Goal: Complete application form: Complete application form

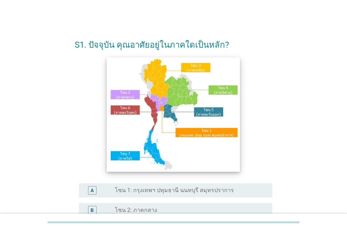
scroll to position [71, 0]
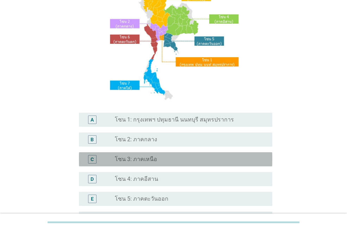
click at [149, 159] on label "โซน 3: ภาคเหนือ" at bounding box center [136, 158] width 42 height 7
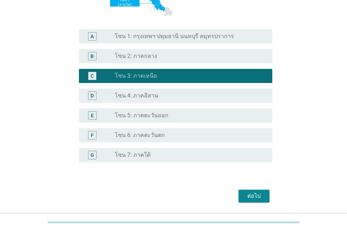
scroll to position [176, 0]
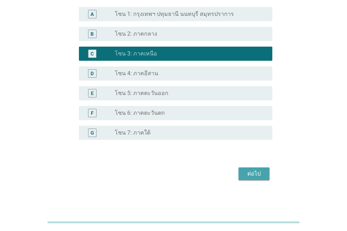
click at [257, 176] on div "ต่อไป" at bounding box center [254, 173] width 20 height 8
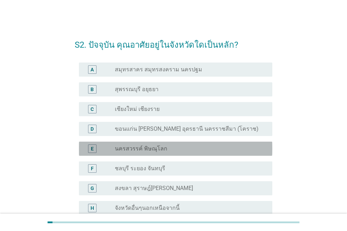
click at [165, 150] on div "radio_button_unchecked นครสวรรค์ พิษณุโลก" at bounding box center [188, 148] width 146 height 7
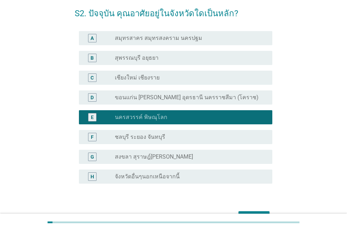
scroll to position [71, 0]
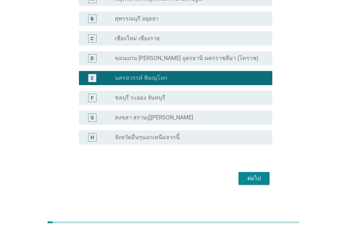
click at [266, 174] on button "ต่อไป" at bounding box center [254, 178] width 31 height 13
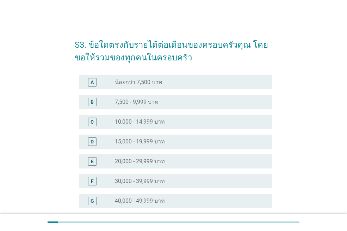
scroll to position [35, 0]
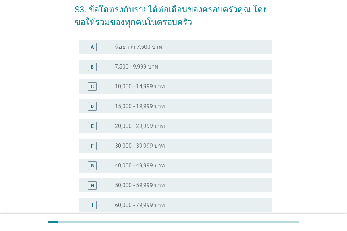
click at [146, 183] on label "50,000 - 59,999 บาท" at bounding box center [140, 185] width 50 height 7
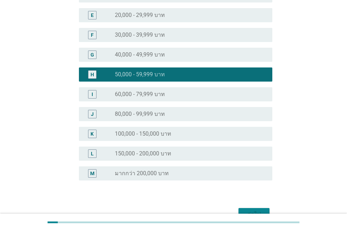
scroll to position [186, 0]
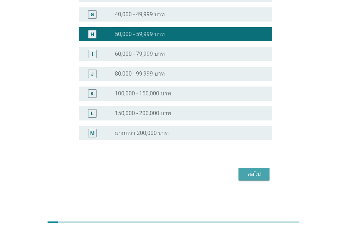
click at [253, 173] on div "ต่อไป" at bounding box center [254, 174] width 20 height 8
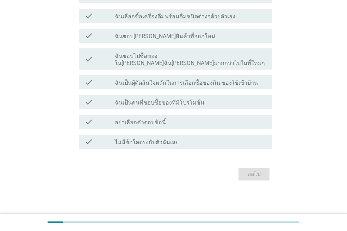
scroll to position [0, 0]
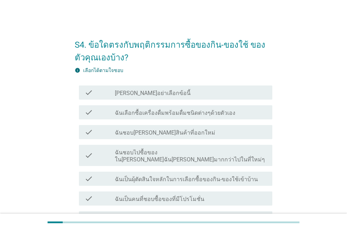
click at [159, 119] on div "check check_box_outline_blank ฉันเลือกซื้อเครื่องดื่มพร้อมดื่มชนิดต่างๆด้วยตัวเ…" at bounding box center [176, 112] width 194 height 14
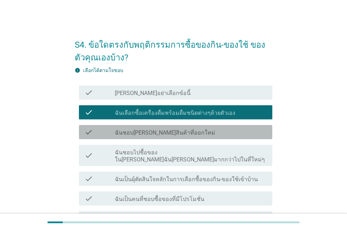
click at [162, 135] on label "ฉันชอบ[PERSON_NAME]สินค้าที่ออกใหม่" at bounding box center [165, 132] width 100 height 7
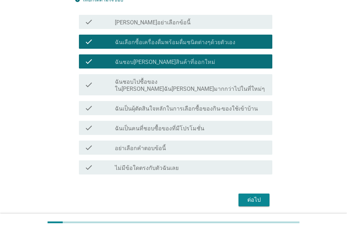
scroll to position [35, 0]
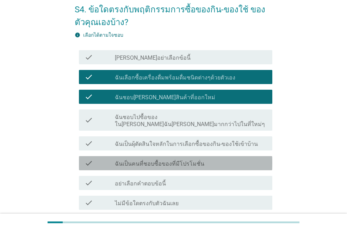
click at [148, 160] on label "ฉันเป็นคนที่ชอบซื้อของที่มีโปรโมชั่น" at bounding box center [160, 163] width 90 height 7
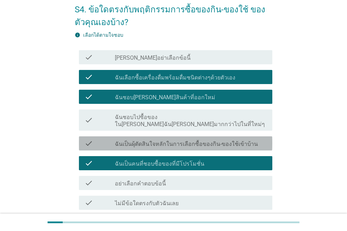
click at [148, 140] on label "ฉันเป็นผุ้ตัดสินใจหลักในการเลือกซื้อของกิน-ของใช้เข้าบ้าน" at bounding box center [186, 143] width 143 height 7
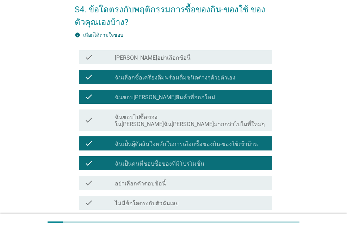
click at [150, 120] on label "ฉันชอบไปซื้อของใน[PERSON_NAME]ฉัน[PERSON_NAME]มากกว่าไปในที่ใหม่ๆ" at bounding box center [191, 121] width 152 height 14
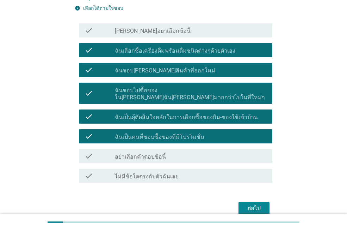
scroll to position [89, 0]
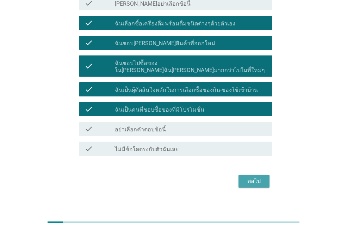
click at [262, 177] on div "ต่อไป" at bounding box center [254, 181] width 20 height 8
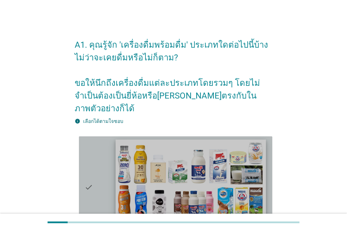
click at [183, 172] on img at bounding box center [191, 181] width 150 height 85
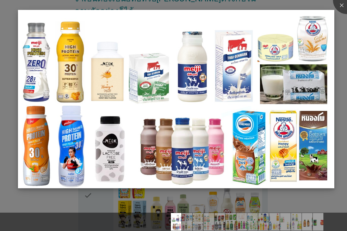
scroll to position [106, 0]
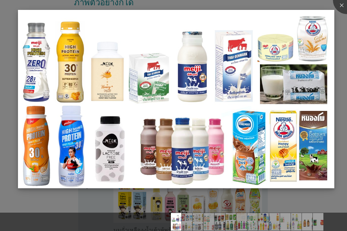
click at [142, 126] on img at bounding box center [176, 99] width 317 height 178
click at [81, 206] on div at bounding box center [173, 209] width 347 height 6
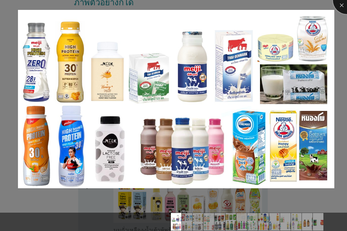
click at [342, 4] on div at bounding box center [347, 0] width 28 height 28
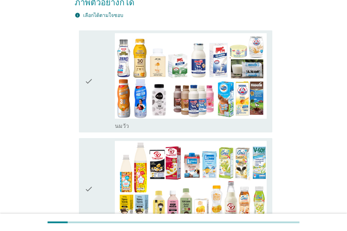
click at [87, 72] on icon "check" at bounding box center [89, 81] width 8 height 96
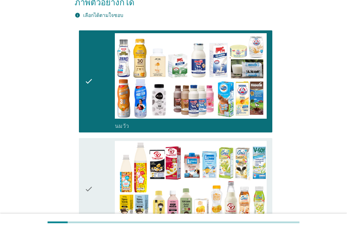
click at [95, 163] on div "check" at bounding box center [100, 189] width 30 height 96
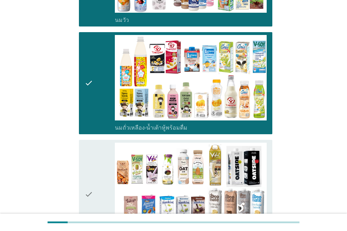
click at [90, 162] on icon "check" at bounding box center [89, 193] width 8 height 103
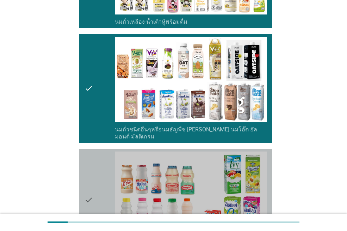
click at [92, 163] on icon "check" at bounding box center [89, 199] width 8 height 96
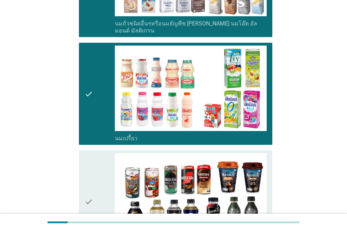
click at [93, 162] on icon "check" at bounding box center [89, 201] width 8 height 96
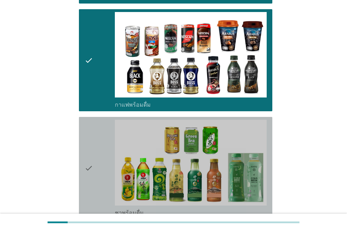
click at [94, 158] on div "check" at bounding box center [100, 168] width 30 height 96
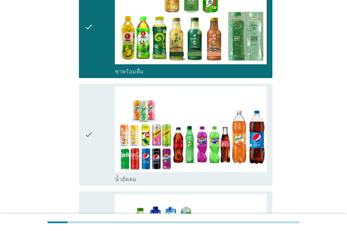
click at [94, 144] on div "check" at bounding box center [100, 134] width 30 height 96
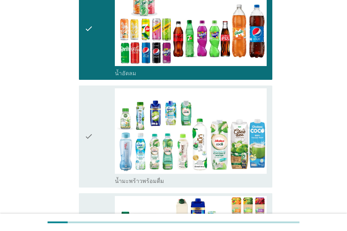
click at [95, 142] on div "check" at bounding box center [100, 136] width 30 height 96
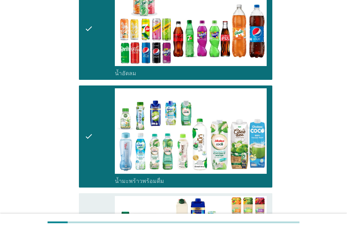
scroll to position [917, 0]
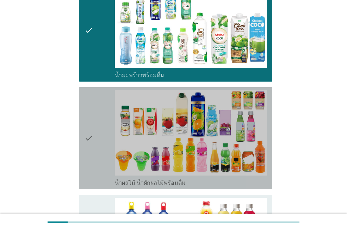
click at [96, 141] on div "check" at bounding box center [100, 138] width 30 height 96
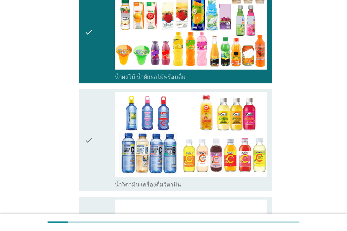
click at [97, 140] on div "check" at bounding box center [100, 140] width 30 height 96
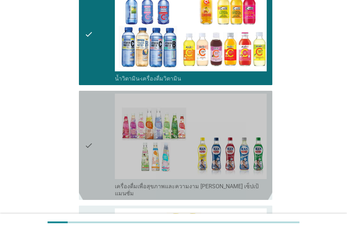
click at [97, 139] on div "check" at bounding box center [100, 144] width 30 height 103
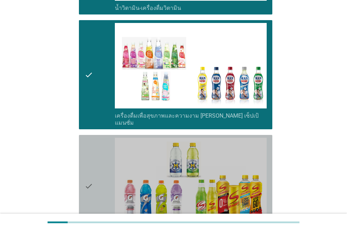
click at [97, 139] on div "check" at bounding box center [100, 186] width 30 height 96
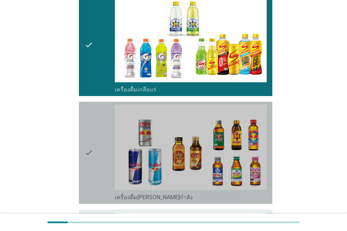
click at [98, 140] on div "check" at bounding box center [100, 152] width 30 height 96
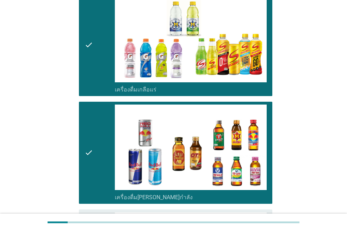
scroll to position [1481, 0]
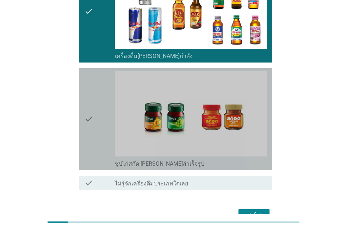
click at [98, 140] on div "check" at bounding box center [100, 119] width 30 height 96
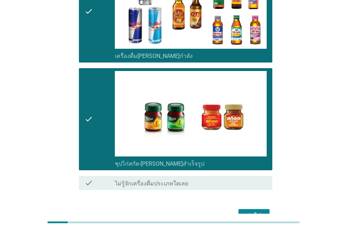
click at [245, 211] on div "ต่อไป" at bounding box center [254, 215] width 20 height 8
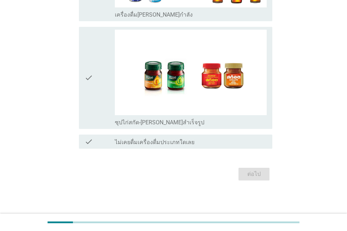
scroll to position [0, 0]
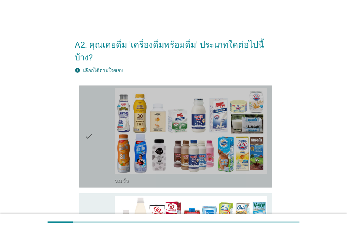
click at [90, 158] on icon "check" at bounding box center [89, 136] width 8 height 96
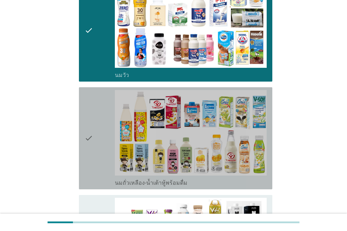
click at [84, 143] on div "check check_box_outline_blank นมถั่วเหลือง-น้ำเต้าหู้พร้อมดื่ม" at bounding box center [176, 138] width 194 height 102
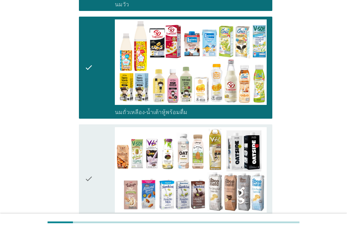
click at [86, 142] on icon "check" at bounding box center [89, 178] width 8 height 103
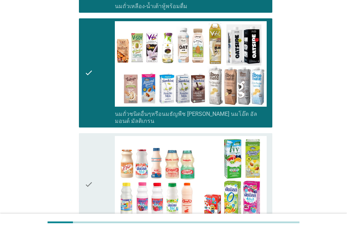
click at [87, 142] on icon "check" at bounding box center [89, 184] width 8 height 96
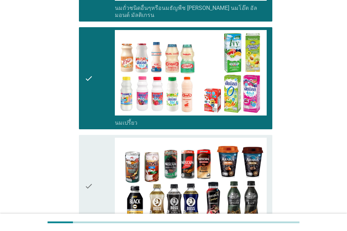
click at [88, 143] on icon "check" at bounding box center [89, 186] width 8 height 96
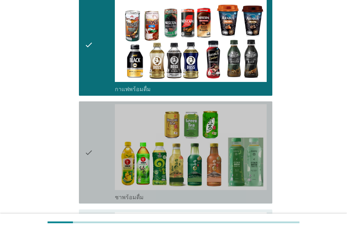
click at [90, 142] on icon "check" at bounding box center [89, 152] width 8 height 96
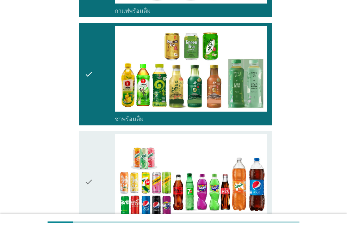
scroll to position [670, 0]
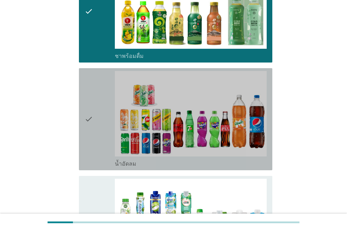
click at [92, 130] on icon "check" at bounding box center [89, 119] width 8 height 96
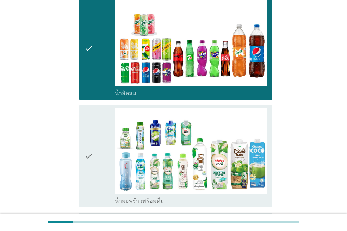
click at [93, 130] on icon "check" at bounding box center [89, 156] width 8 height 96
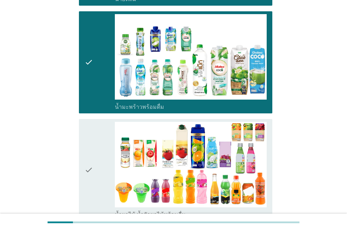
scroll to position [846, 0]
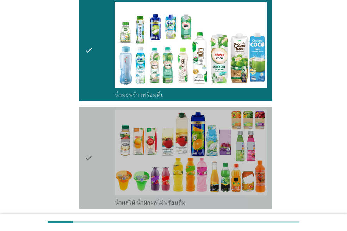
click at [93, 130] on icon "check" at bounding box center [89, 158] width 8 height 96
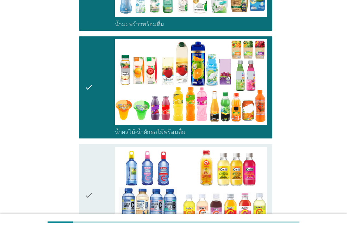
scroll to position [987, 0]
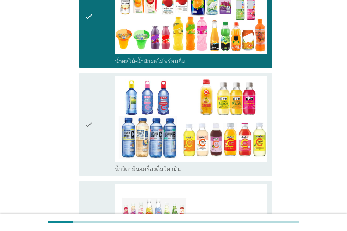
click at [95, 138] on div "check" at bounding box center [100, 124] width 30 height 96
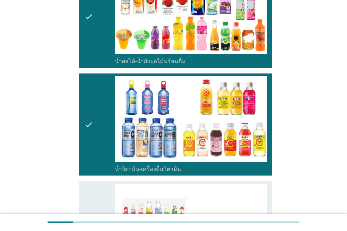
scroll to position [1058, 0]
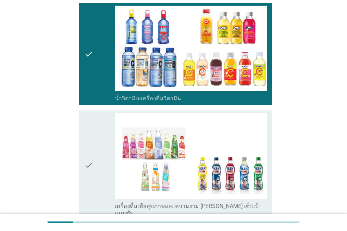
click at [94, 155] on div "check" at bounding box center [100, 164] width 30 height 103
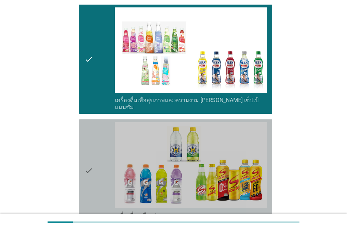
click at [95, 153] on div "check" at bounding box center [100, 170] width 30 height 96
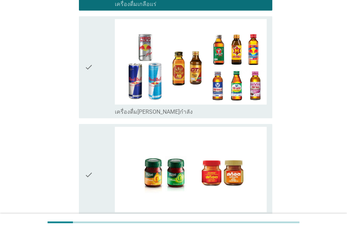
scroll to position [1375, 0]
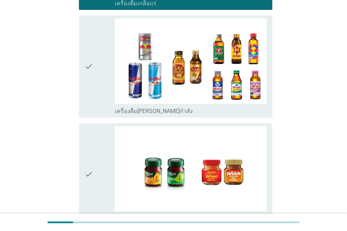
click at [88, 140] on icon "check" at bounding box center [89, 174] width 8 height 96
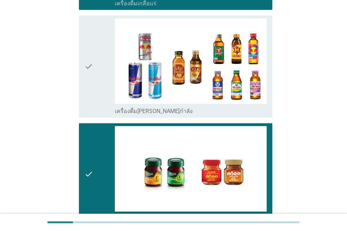
scroll to position [1445, 0]
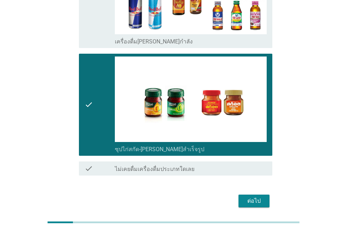
click at [248, 196] on div "ต่อไป" at bounding box center [254, 200] width 20 height 8
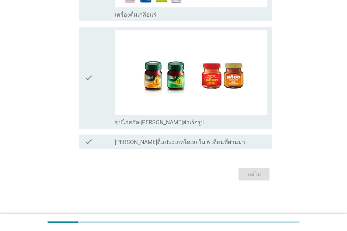
scroll to position [0, 0]
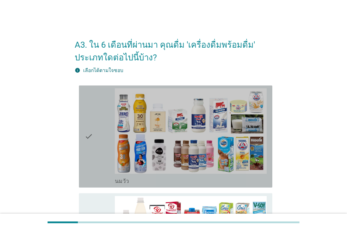
click at [98, 137] on div "check" at bounding box center [100, 136] width 30 height 96
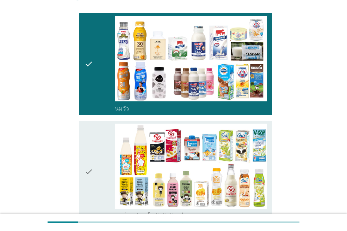
scroll to position [176, 0]
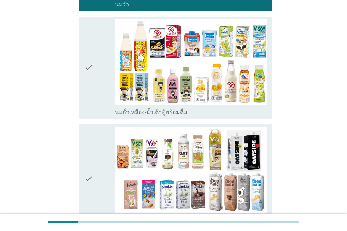
click at [83, 96] on div "check check_box_outline_blank นมถั่วเหลือง-น้ำเต้าหู้พร้อมดื่ม" at bounding box center [176, 68] width 194 height 102
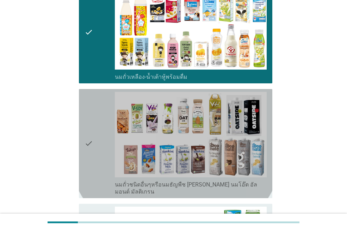
click at [99, 123] on div "check" at bounding box center [100, 143] width 30 height 103
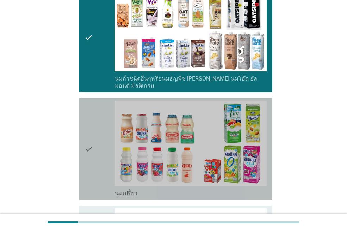
click at [99, 124] on div "check" at bounding box center [100, 148] width 30 height 96
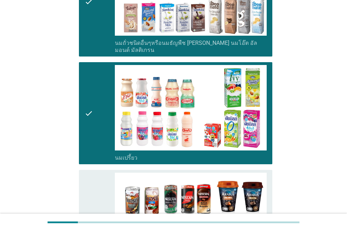
scroll to position [423, 0]
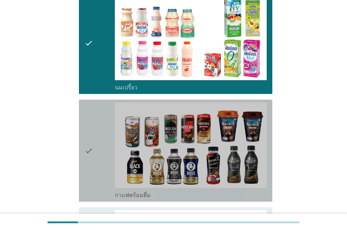
click at [99, 125] on div "check" at bounding box center [100, 150] width 30 height 96
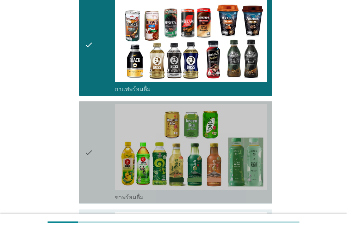
click at [99, 125] on div "check" at bounding box center [100, 152] width 30 height 96
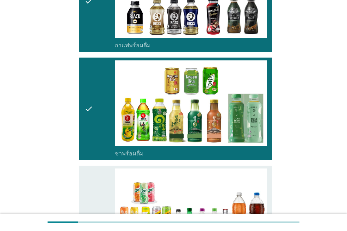
scroll to position [670, 0]
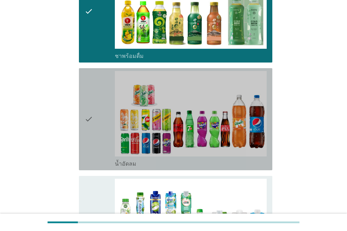
click at [101, 129] on div "check" at bounding box center [100, 119] width 30 height 96
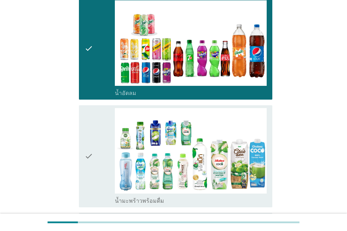
click at [101, 128] on div "check" at bounding box center [100, 156] width 30 height 96
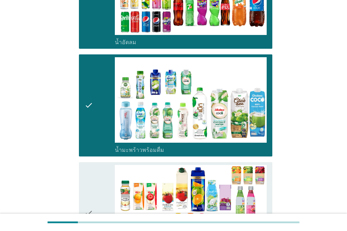
scroll to position [846, 0]
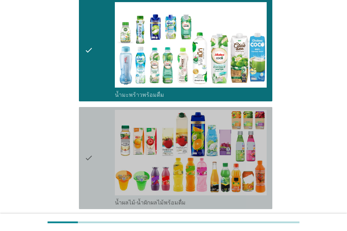
click at [101, 128] on div "check" at bounding box center [100, 158] width 30 height 96
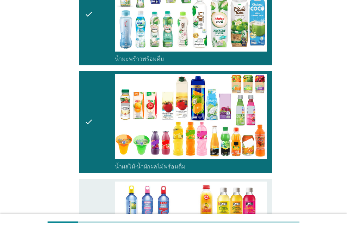
scroll to position [952, 0]
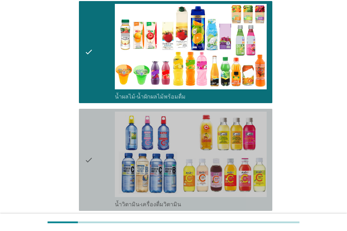
click at [101, 129] on div "check" at bounding box center [100, 159] width 30 height 96
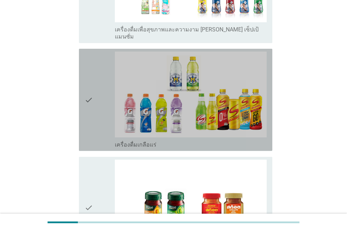
click at [97, 108] on div "check" at bounding box center [100, 99] width 30 height 96
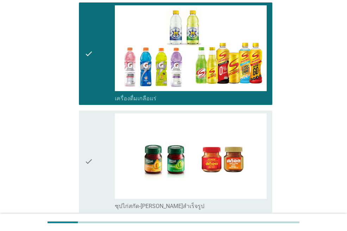
scroll to position [1340, 0]
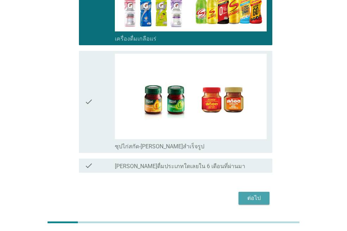
click at [251, 194] on div "ต่อไป" at bounding box center [254, 198] width 20 height 8
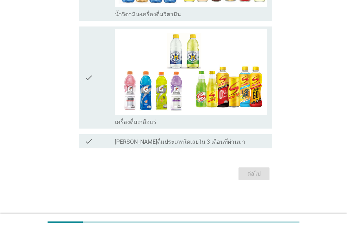
scroll to position [0, 0]
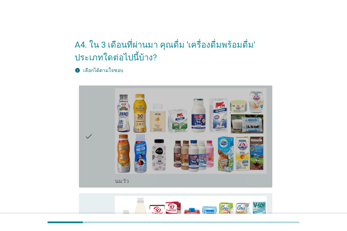
click at [96, 152] on div "check" at bounding box center [100, 136] width 30 height 96
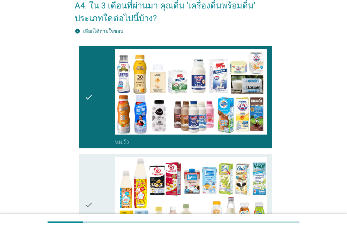
scroll to position [71, 0]
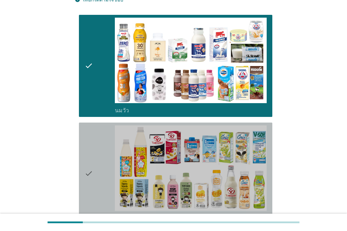
click at [99, 154] on div "check" at bounding box center [100, 173] width 30 height 96
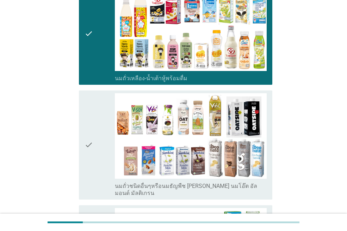
scroll to position [247, 0]
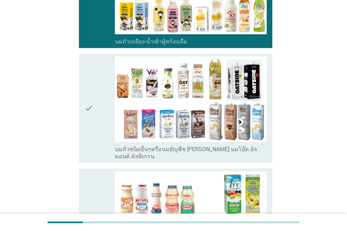
click at [97, 130] on div "check" at bounding box center [100, 107] width 30 height 103
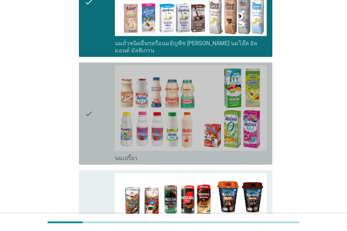
click at [97, 130] on div "check" at bounding box center [100, 113] width 30 height 96
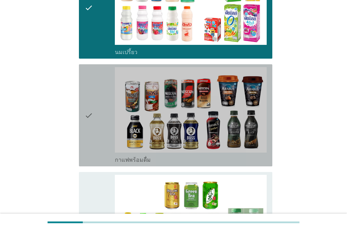
click at [97, 130] on div "check" at bounding box center [100, 115] width 30 height 96
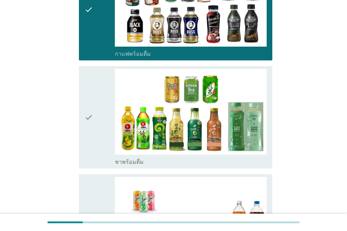
click at [97, 131] on div "check" at bounding box center [100, 117] width 30 height 96
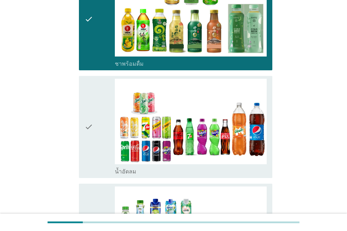
scroll to position [705, 0]
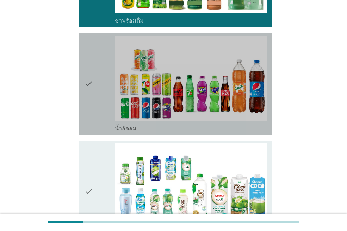
click at [94, 118] on div "check" at bounding box center [100, 84] width 30 height 96
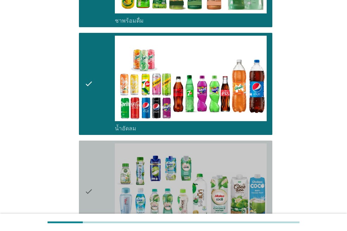
click at [101, 159] on div "check" at bounding box center [100, 191] width 30 height 96
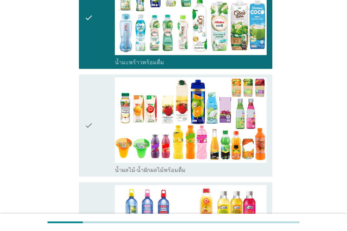
scroll to position [917, 0]
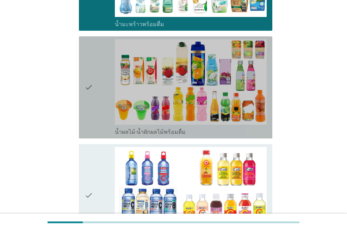
click at [96, 114] on div "check" at bounding box center [100, 87] width 30 height 96
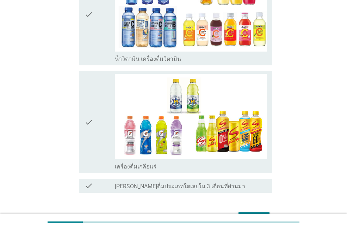
scroll to position [1128, 0]
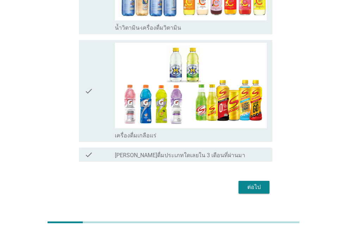
click at [90, 120] on icon "check" at bounding box center [89, 91] width 8 height 96
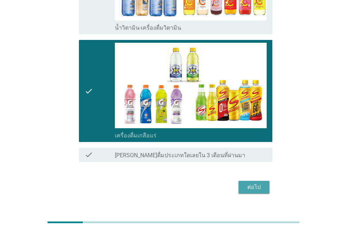
click at [243, 181] on button "ต่อไป" at bounding box center [254, 187] width 31 height 13
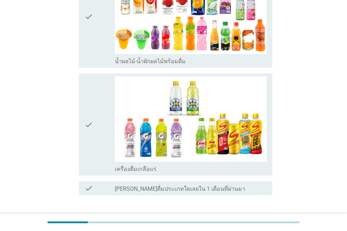
scroll to position [0, 0]
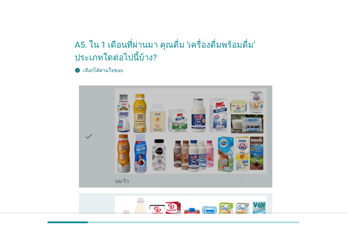
click at [94, 165] on div "check" at bounding box center [100, 136] width 30 height 96
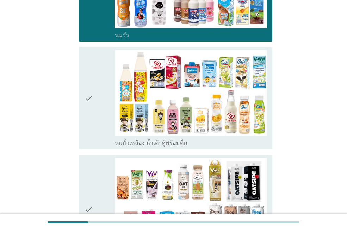
scroll to position [176, 0]
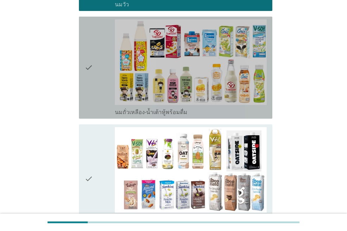
click at [98, 105] on div "check" at bounding box center [100, 67] width 30 height 96
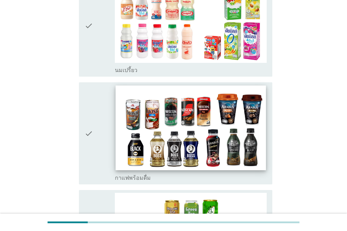
scroll to position [458, 0]
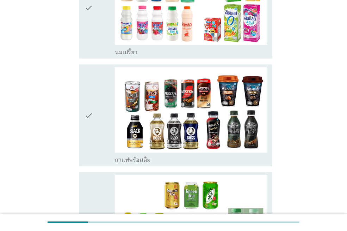
click at [103, 133] on div "check" at bounding box center [100, 115] width 30 height 96
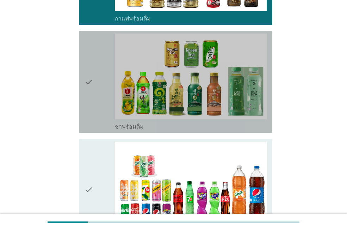
click at [105, 111] on div "check" at bounding box center [100, 81] width 30 height 96
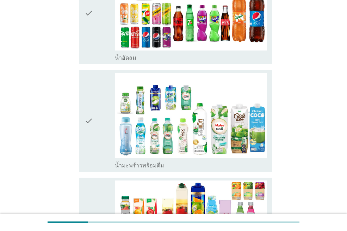
scroll to position [740, 0]
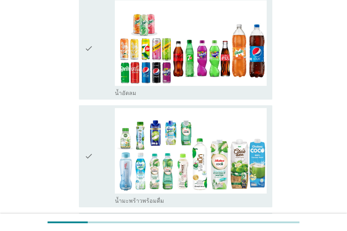
click at [91, 85] on icon "check" at bounding box center [89, 48] width 8 height 96
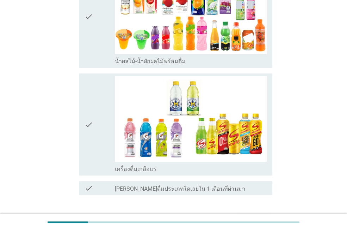
click at [110, 148] on div "check" at bounding box center [100, 124] width 30 height 96
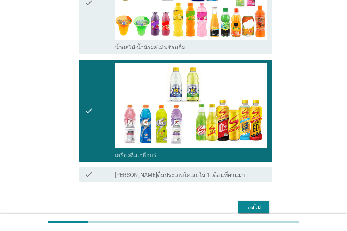
scroll to position [1023, 0]
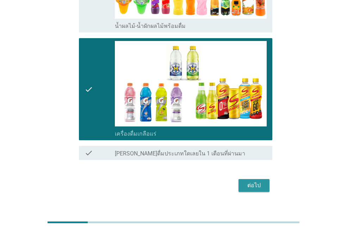
click at [248, 181] on div "ต่อไป" at bounding box center [254, 185] width 20 height 8
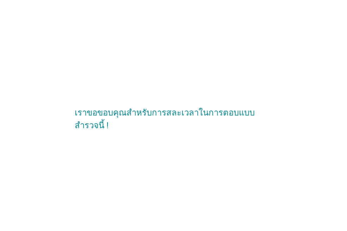
scroll to position [0, 0]
